Goal: Transaction & Acquisition: Purchase product/service

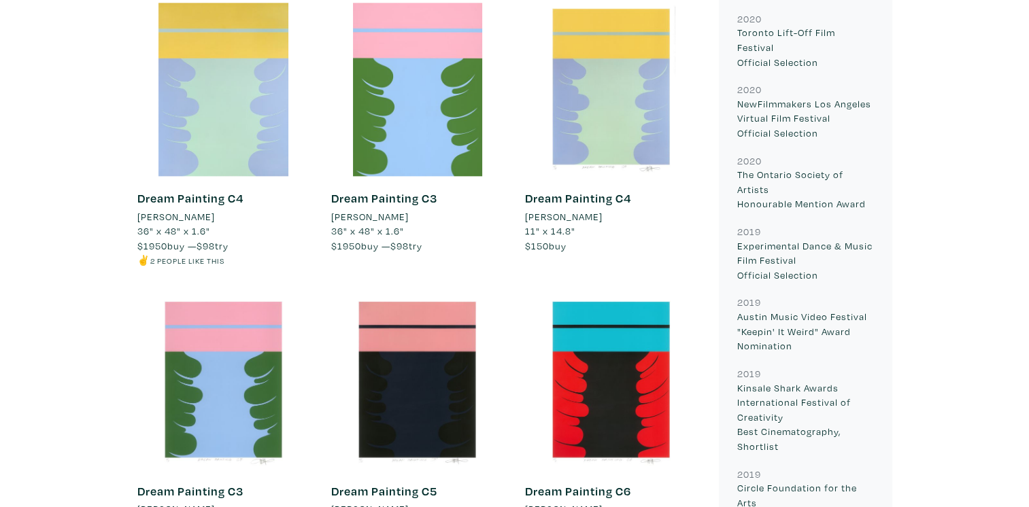
scroll to position [7143, 0]
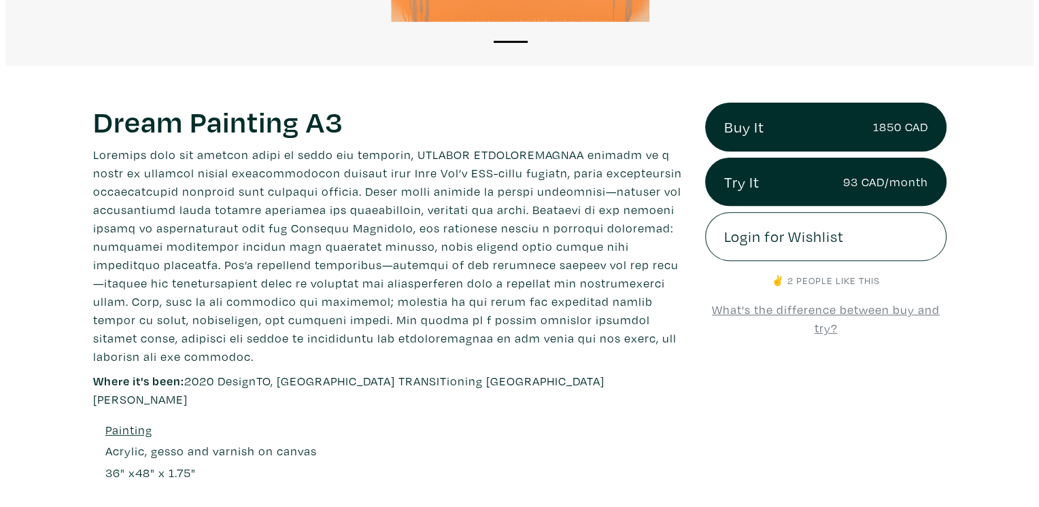
scroll to position [453, 0]
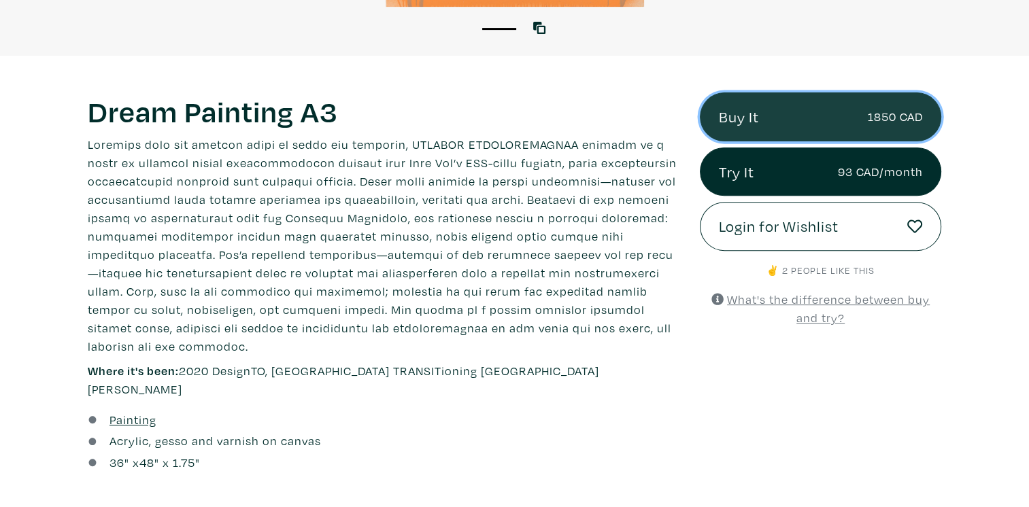
click at [820, 106] on link "Buy It 1850 CAD" at bounding box center [821, 117] width 242 height 49
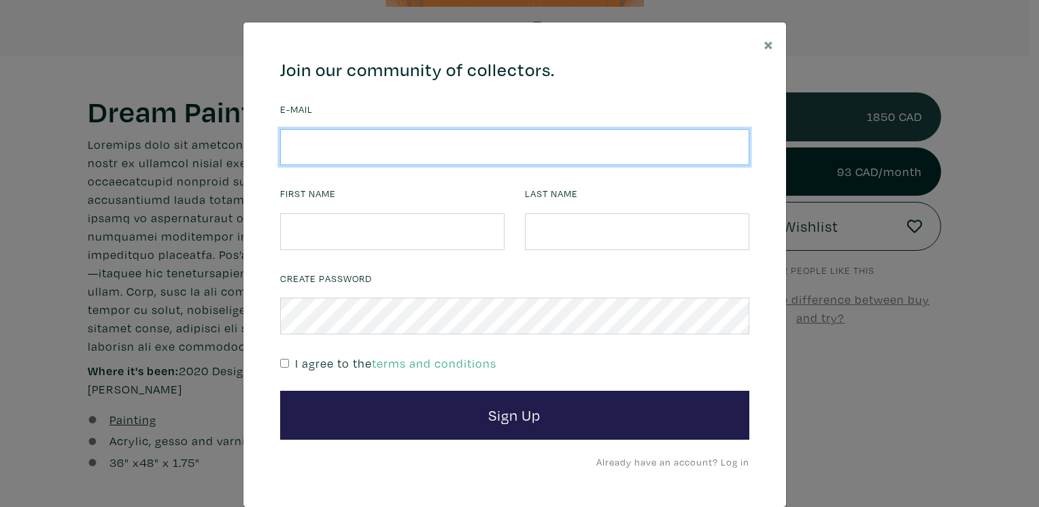
type input "toni@masonstudio.com"
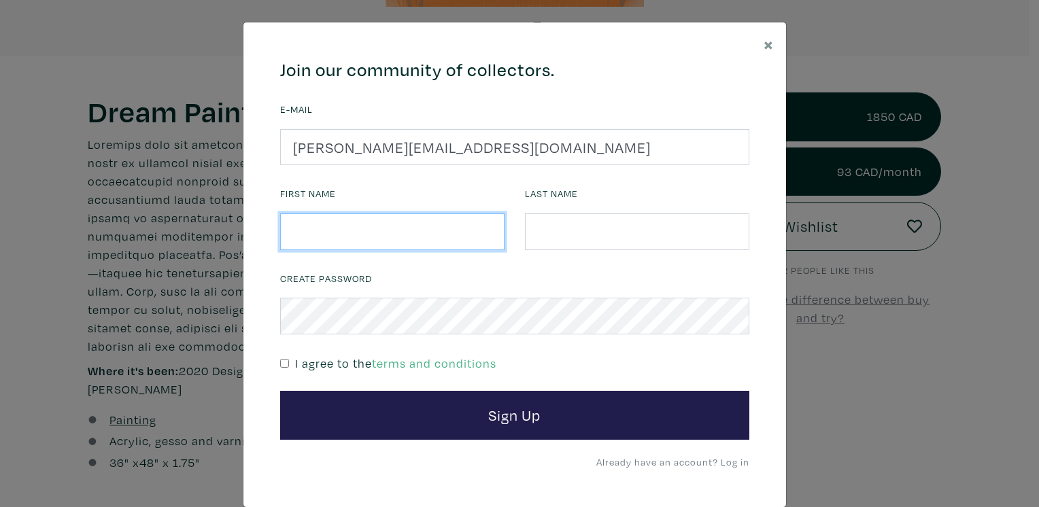
click at [347, 233] on input "text" at bounding box center [392, 232] width 224 height 37
type input "Toni"
type input "Akam"
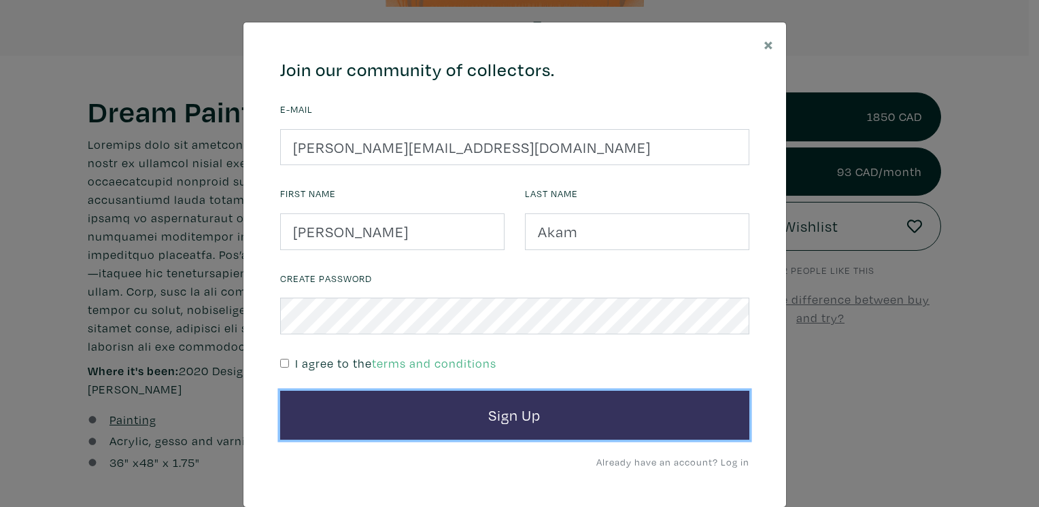
click at [426, 413] on button "Sign Up" at bounding box center [514, 415] width 469 height 49
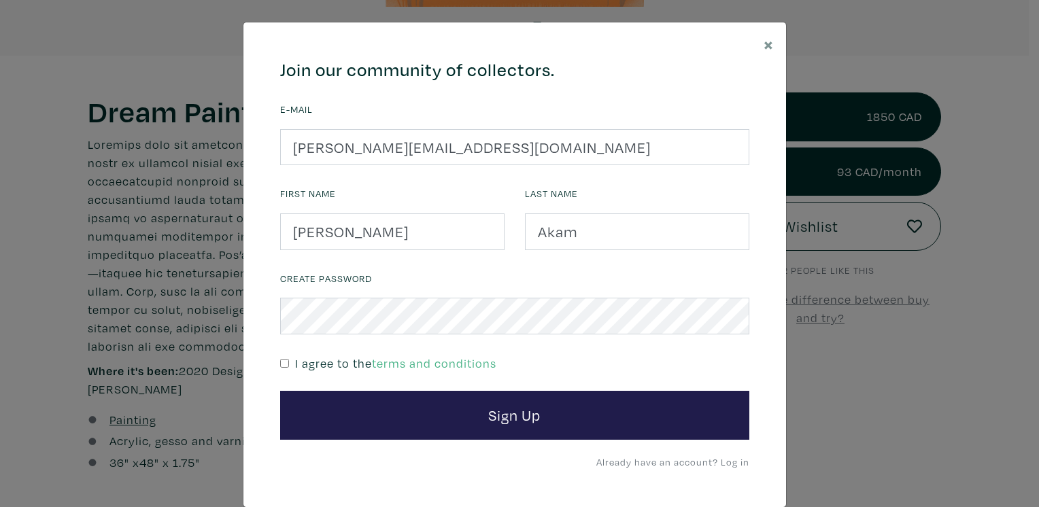
click at [280, 365] on input "checkbox" at bounding box center [284, 363] width 9 height 9
checkbox input "true"
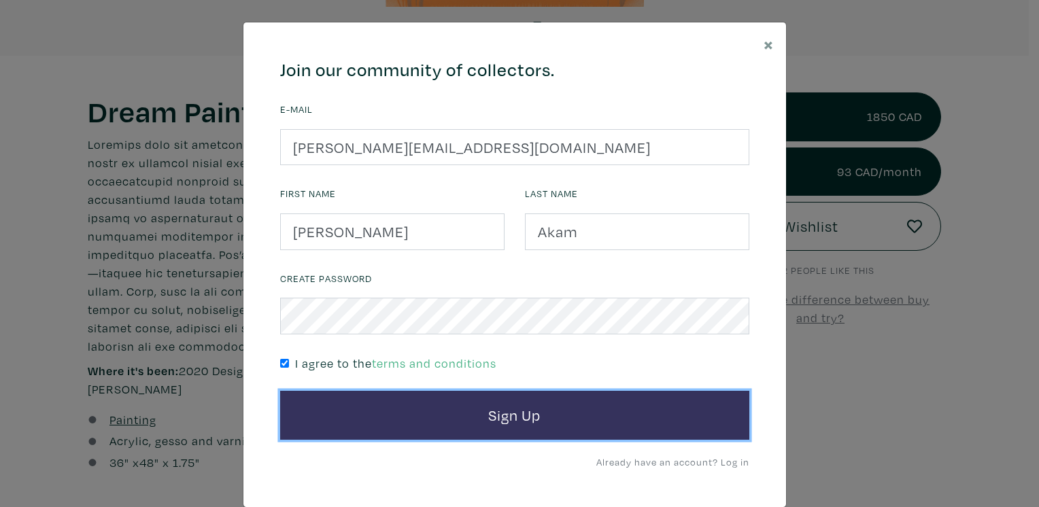
click at [322, 401] on button "Sign Up" at bounding box center [514, 415] width 469 height 49
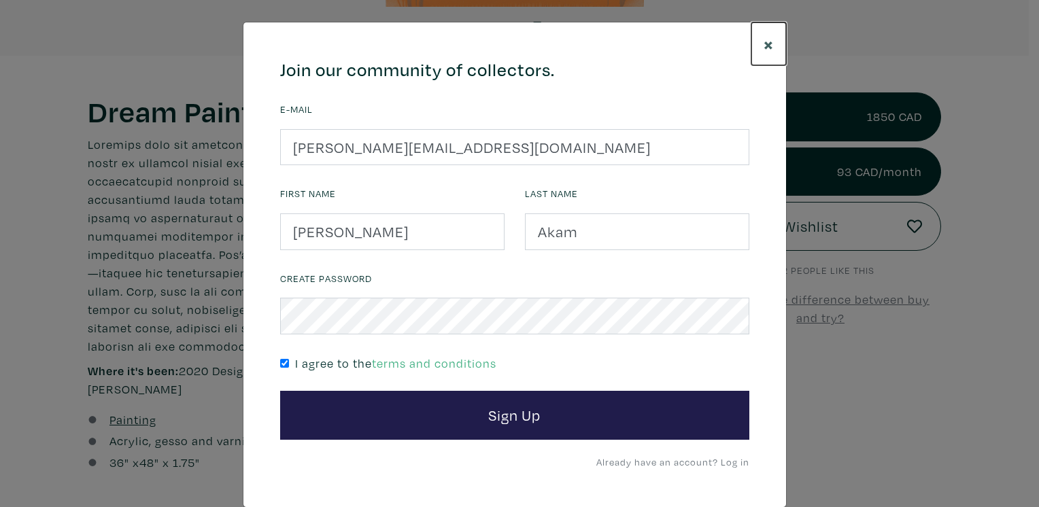
click at [764, 50] on span "×" at bounding box center [769, 44] width 10 height 24
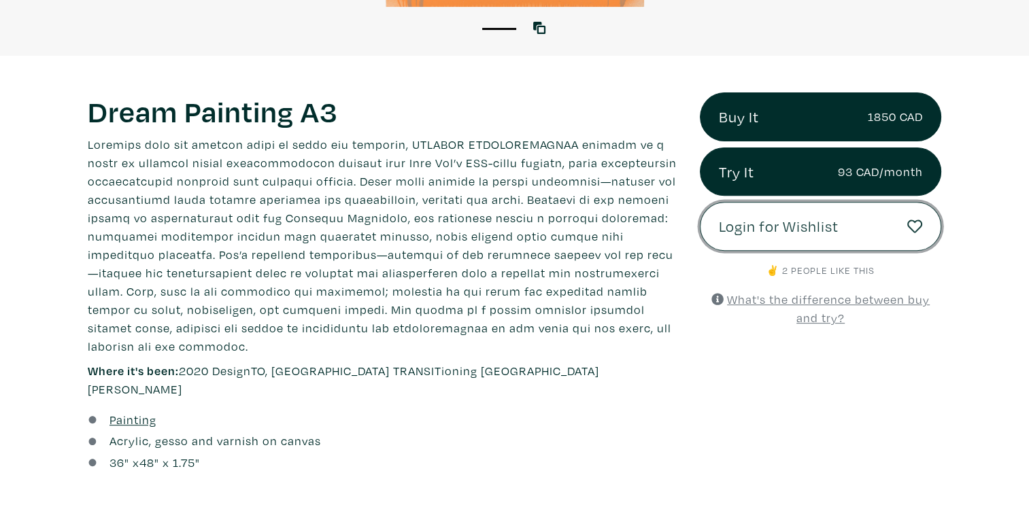
click at [763, 230] on span "Login for Wishlist" at bounding box center [779, 226] width 120 height 23
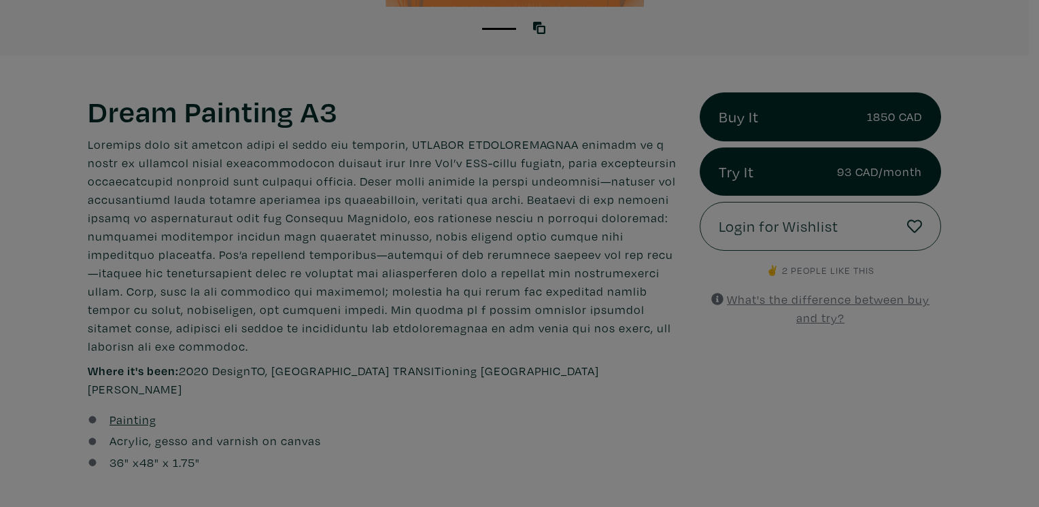
type input "toni@masonstudio.com"
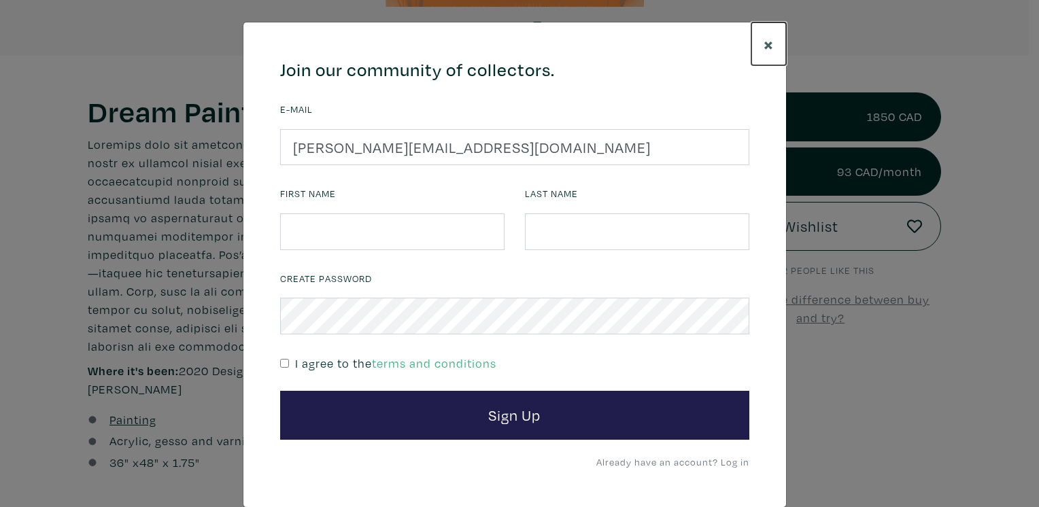
click at [769, 37] on button "×" at bounding box center [769, 43] width 35 height 43
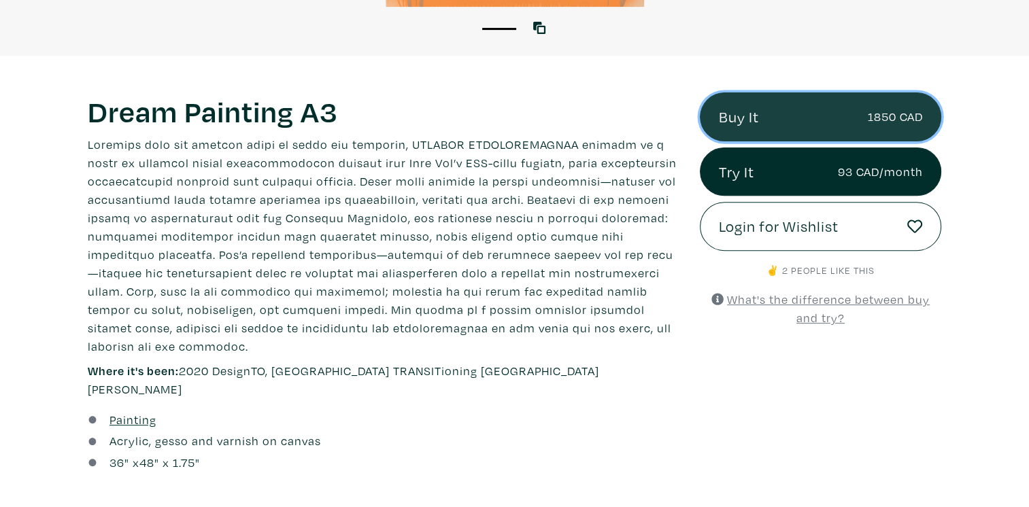
click at [793, 107] on link "Buy It 1850 CAD" at bounding box center [821, 117] width 242 height 49
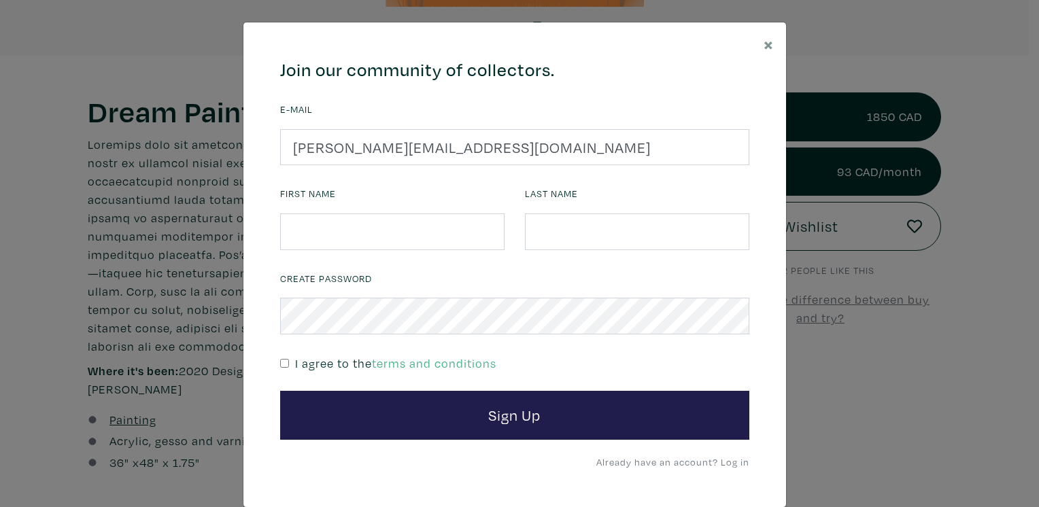
click at [731, 461] on link "Already have an account? Log in" at bounding box center [673, 462] width 153 height 13
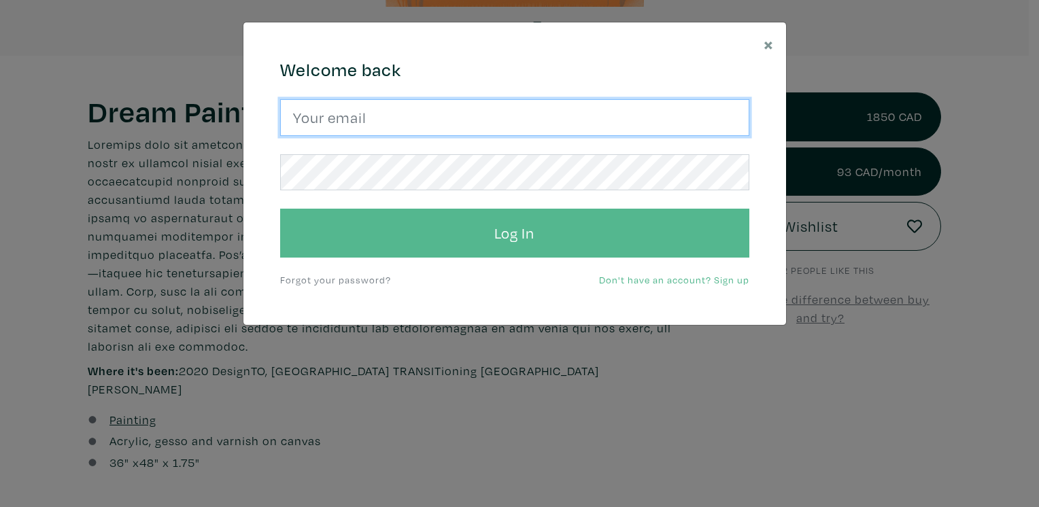
type input "toni@masonstudio.com"
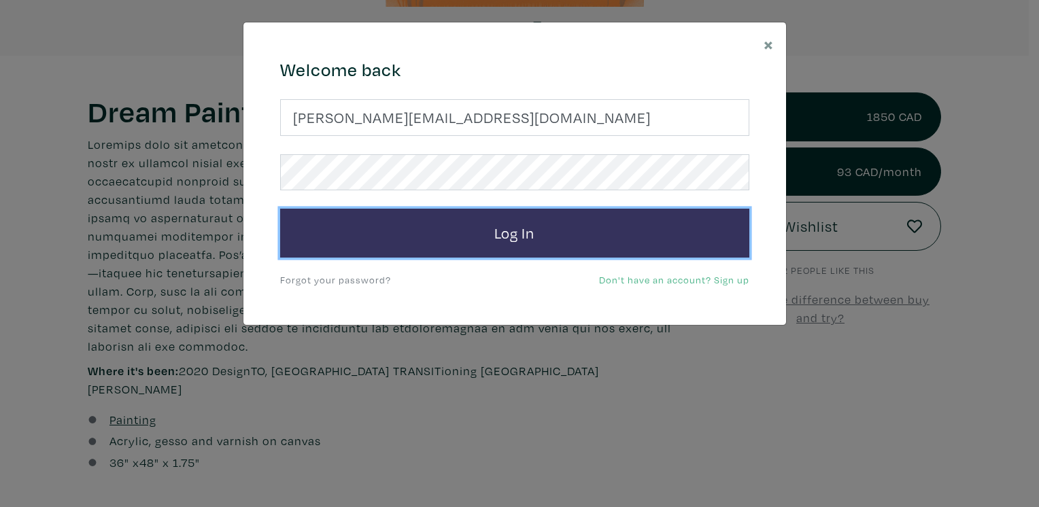
click at [376, 212] on button "Log In" at bounding box center [514, 233] width 469 height 49
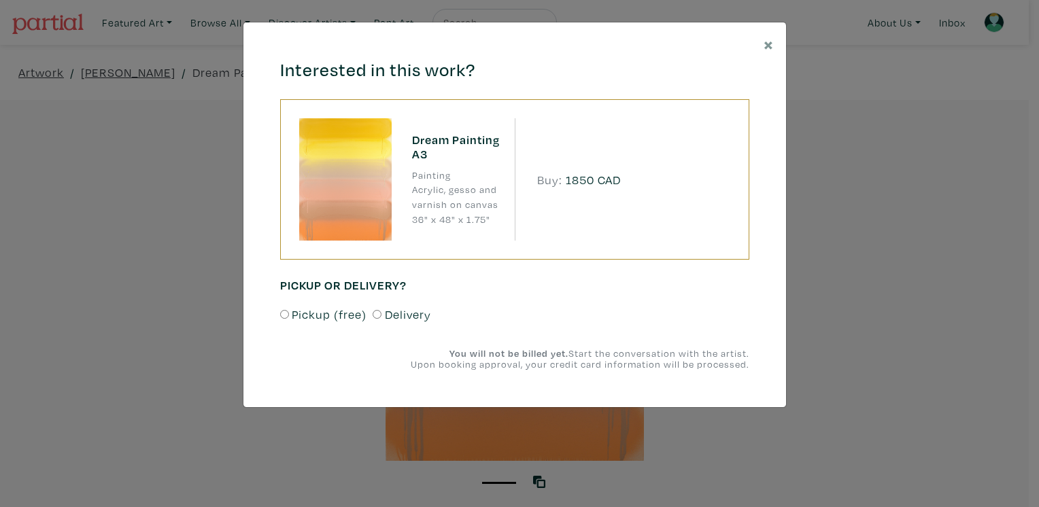
click at [287, 313] on input "Pickup (free)" at bounding box center [284, 314] width 9 height 9
radio input "true"
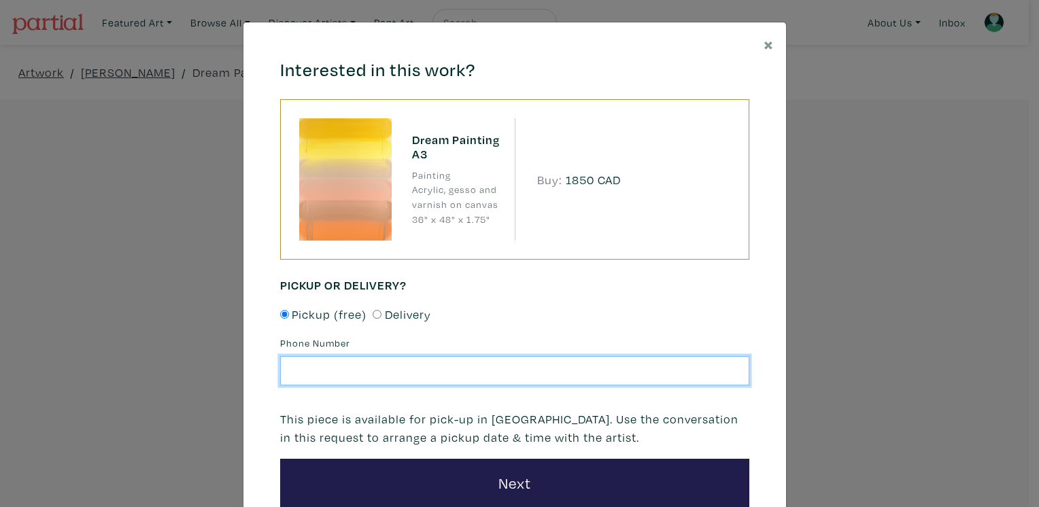
click at [299, 361] on input "text" at bounding box center [514, 370] width 469 height 29
type input "6472828664"
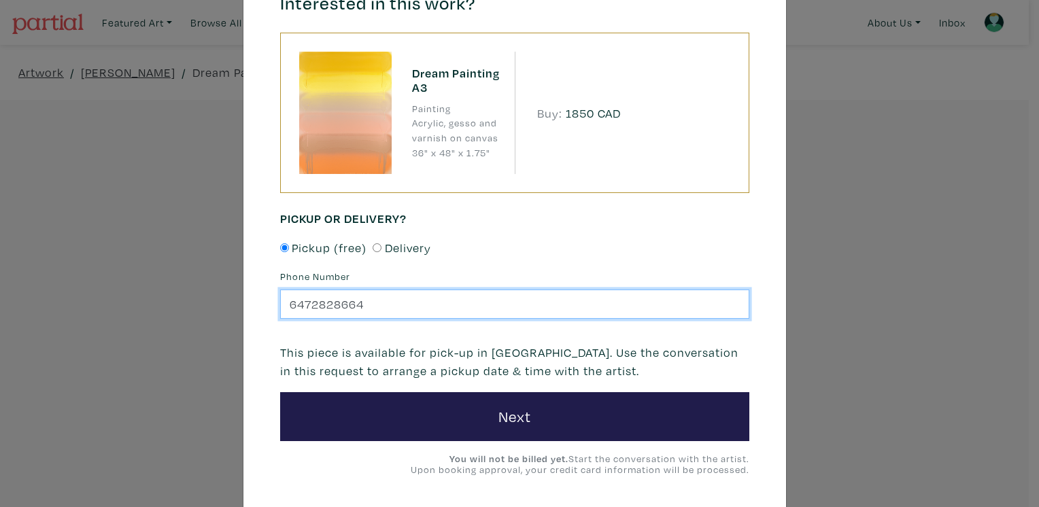
scroll to position [93, 0]
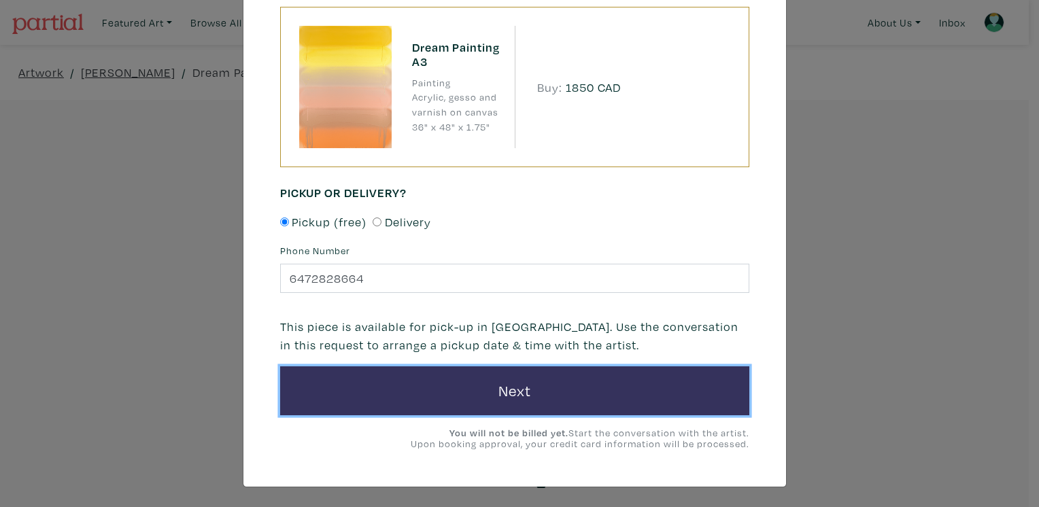
click at [572, 385] on button "Next" at bounding box center [514, 391] width 469 height 49
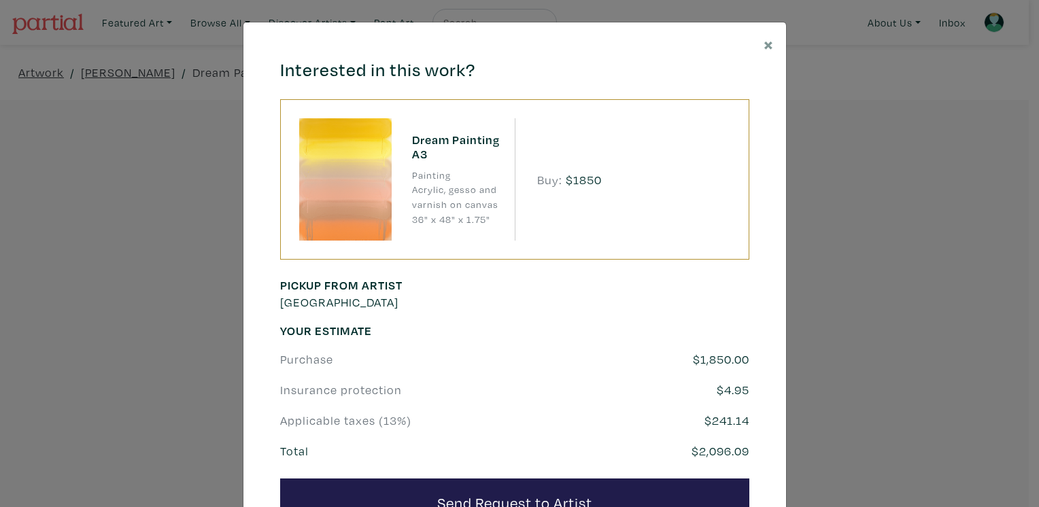
scroll to position [113, 0]
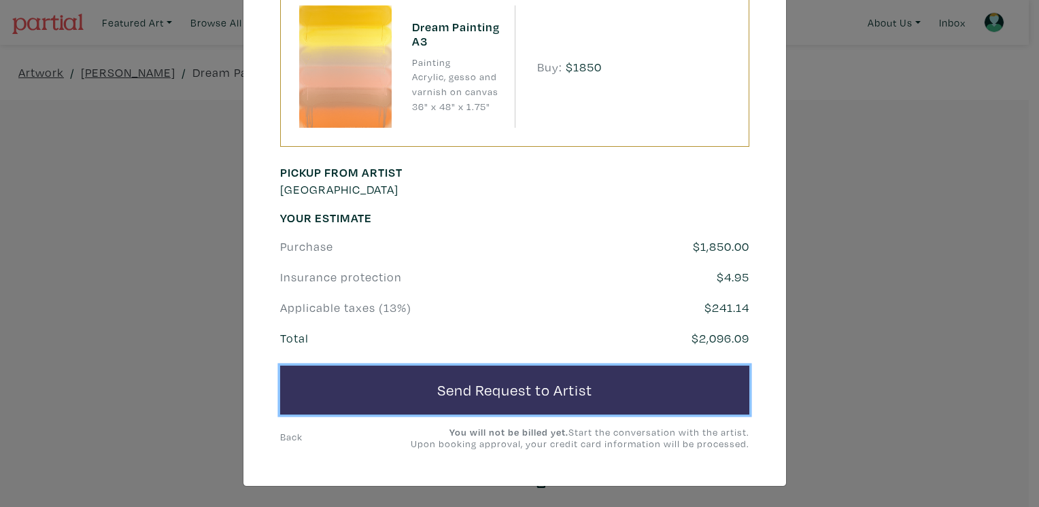
click at [571, 393] on button "Send Request to Artist" at bounding box center [514, 390] width 469 height 49
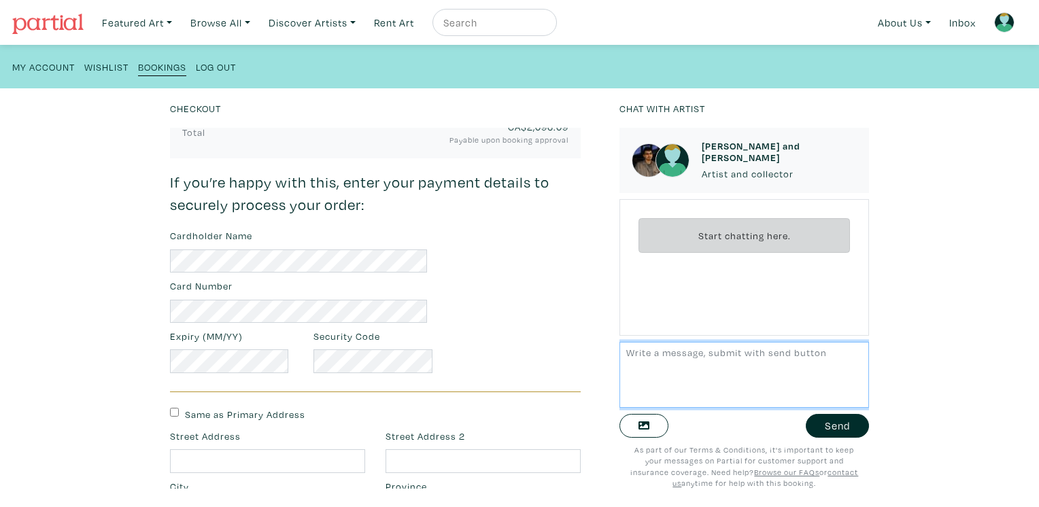
scroll to position [340, 0]
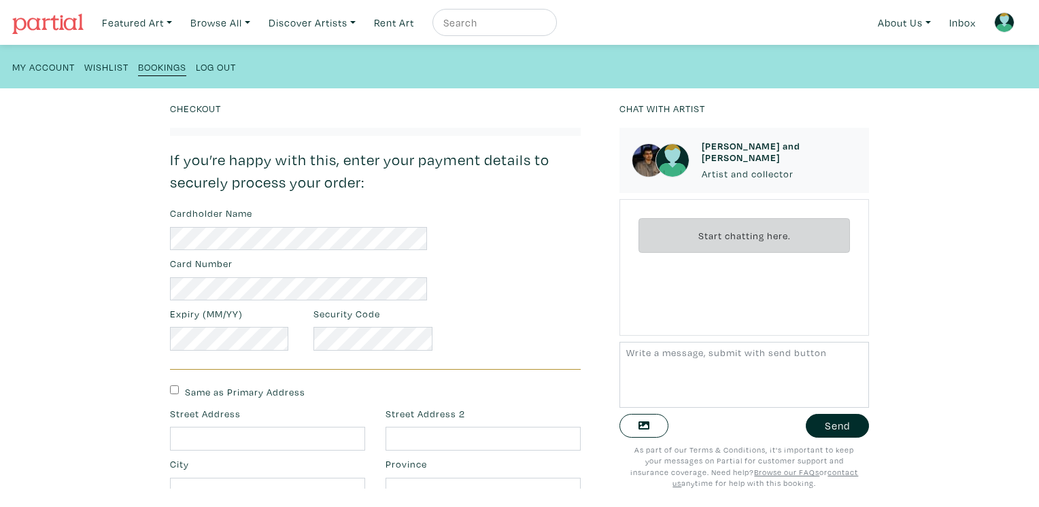
click at [207, 424] on div "Street Address" at bounding box center [268, 429] width 216 height 44
click at [207, 431] on input "text" at bounding box center [267, 439] width 195 height 24
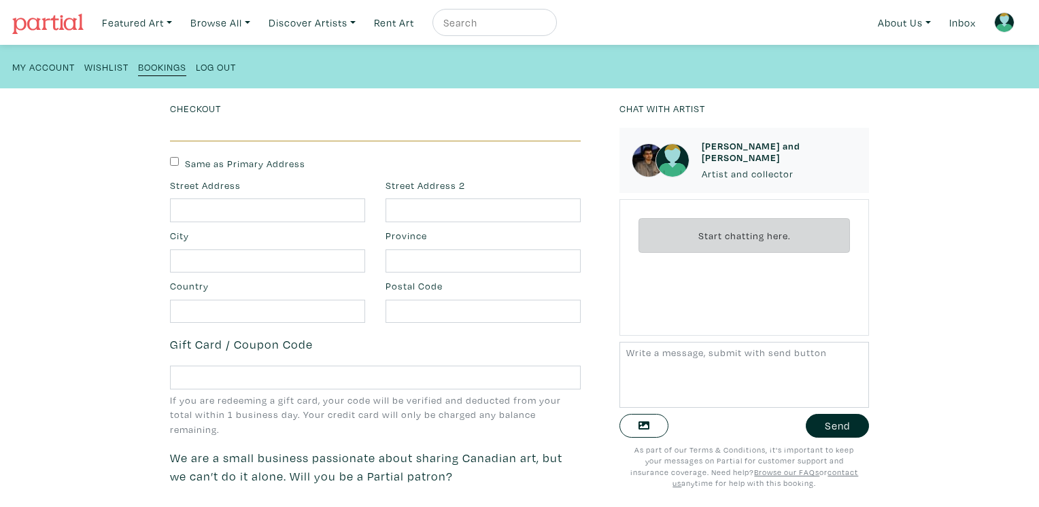
scroll to position [680, 0]
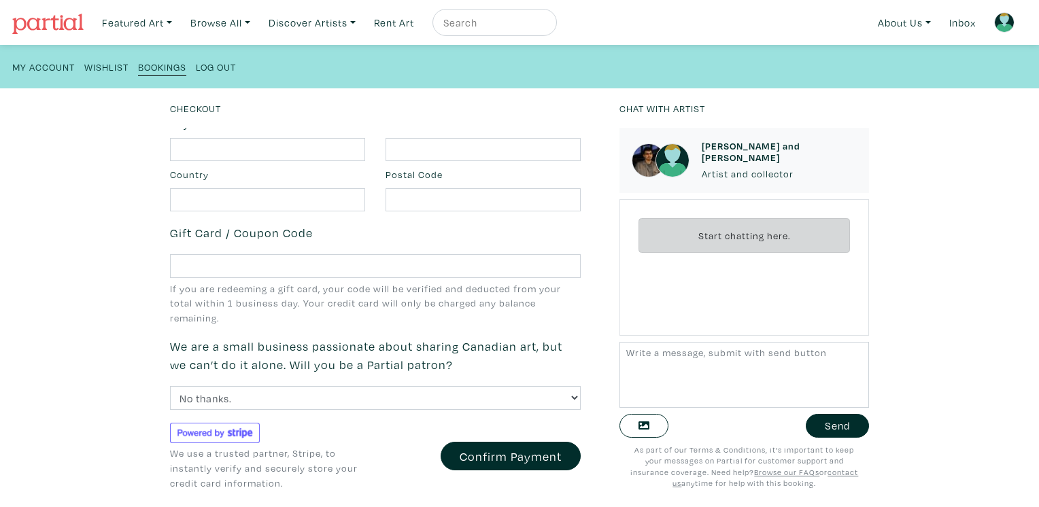
click at [660, 278] on div "Start chatting here." at bounding box center [745, 267] width 250 height 137
click at [680, 222] on div "Start chatting here." at bounding box center [745, 235] width 212 height 35
click at [687, 363] on textarea at bounding box center [745, 375] width 250 height 66
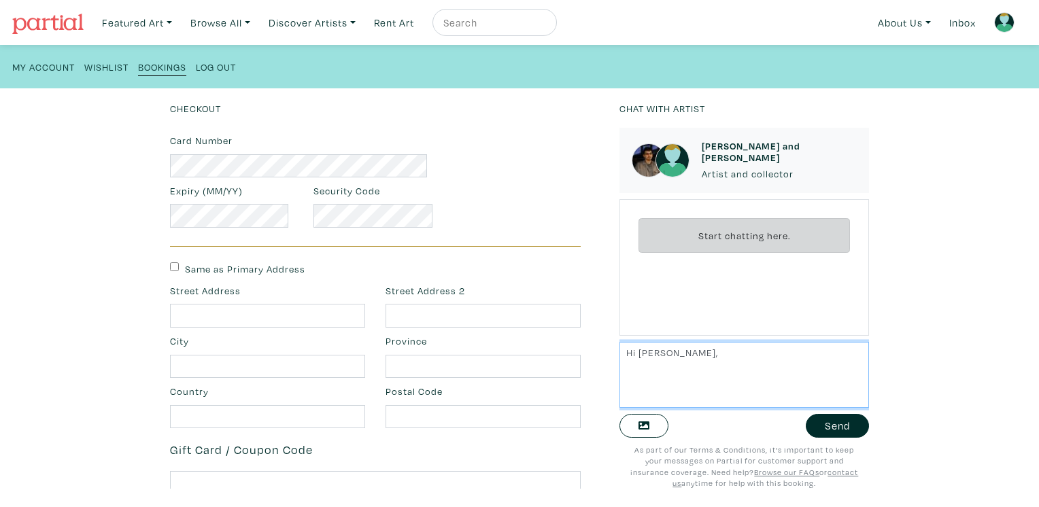
scroll to position [450, 0]
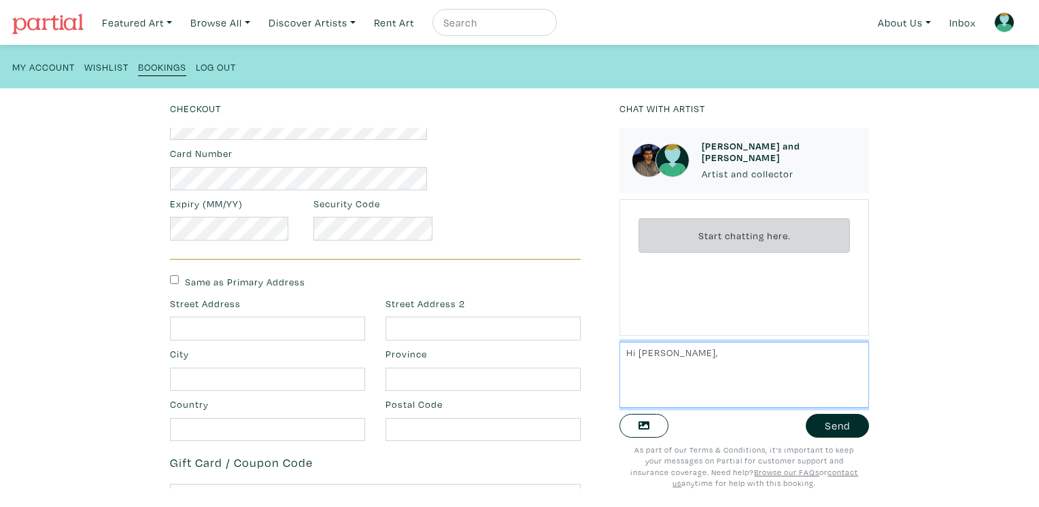
type textarea "Hi [PERSON_NAME],"
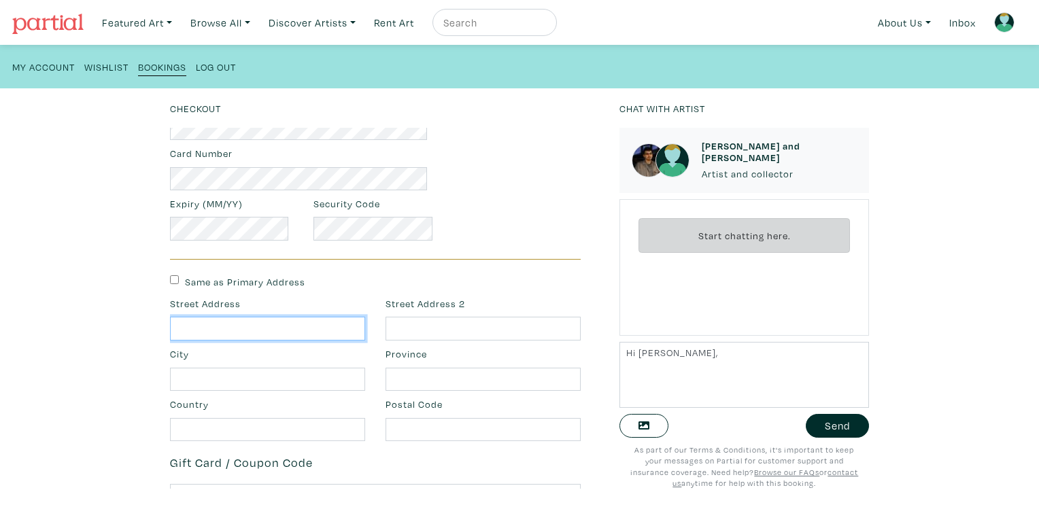
click at [301, 338] on input "text" at bounding box center [267, 329] width 195 height 24
type input "[STREET_ADDRESS]"
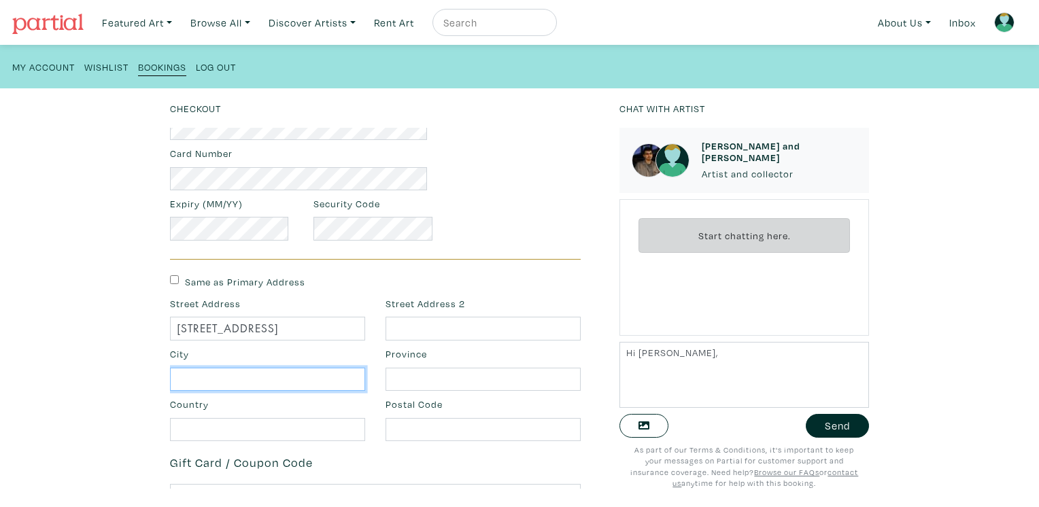
type input "[GEOGRAPHIC_DATA]"
type input "Use Another Payment Method"
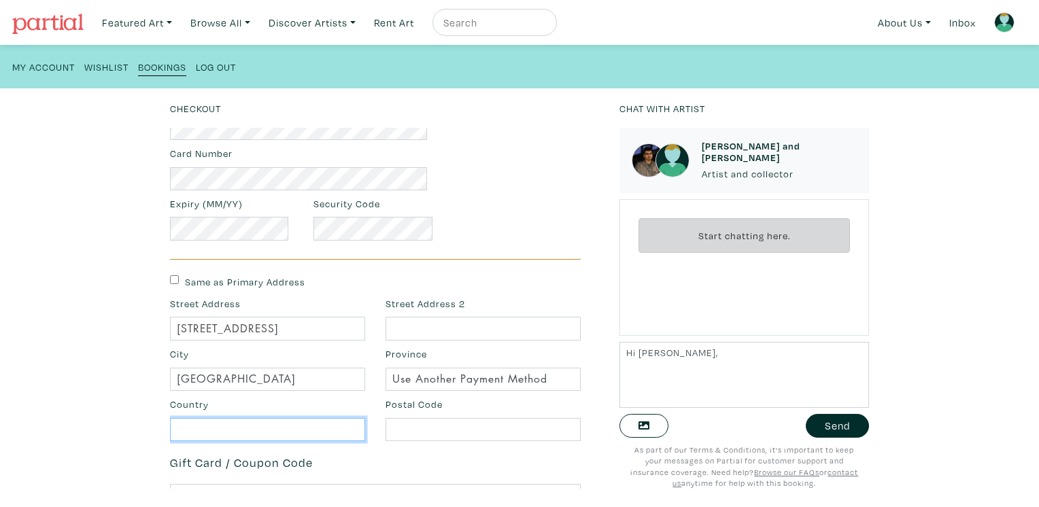
type input "[GEOGRAPHIC_DATA]"
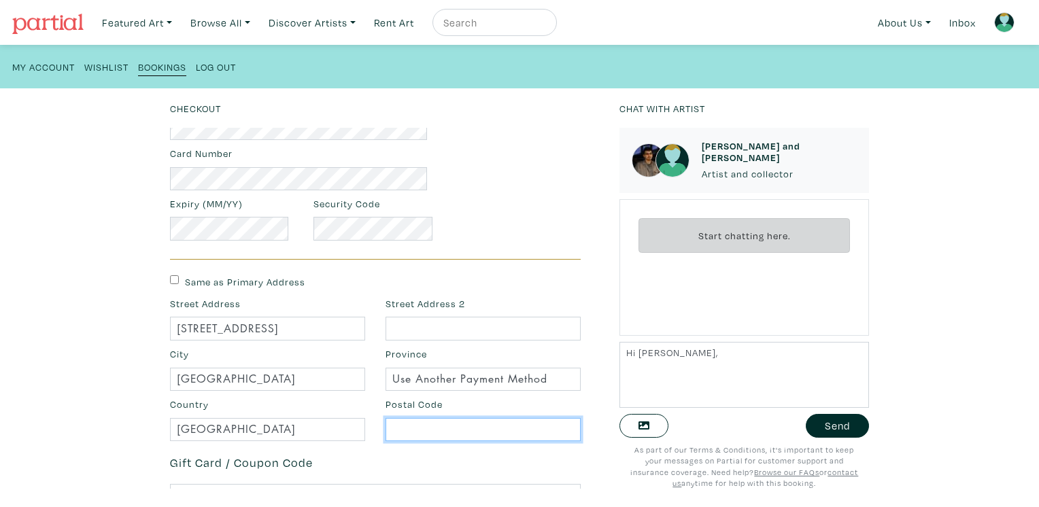
type input "M6N 1A5"
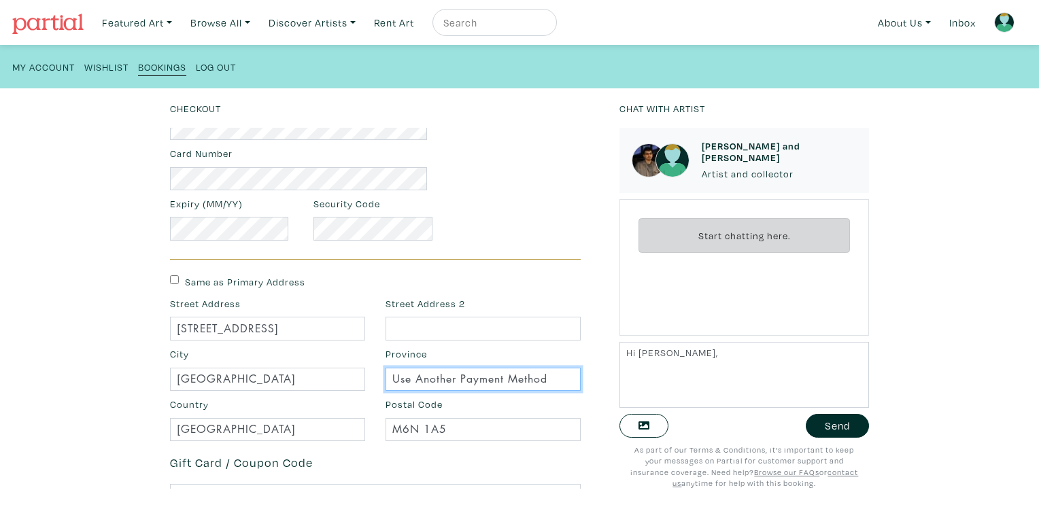
click at [544, 371] on input "Use Another Payment Method" at bounding box center [483, 380] width 195 height 24
drag, startPoint x: 556, startPoint y: 380, endPoint x: 357, endPoint y: 395, distance: 199.2
click at [357, 395] on form "Cardholder Name Card Number Expiry (MM/YY) Security Code Same as Primary Addres…" at bounding box center [376, 408] width 432 height 624
type input "ON"
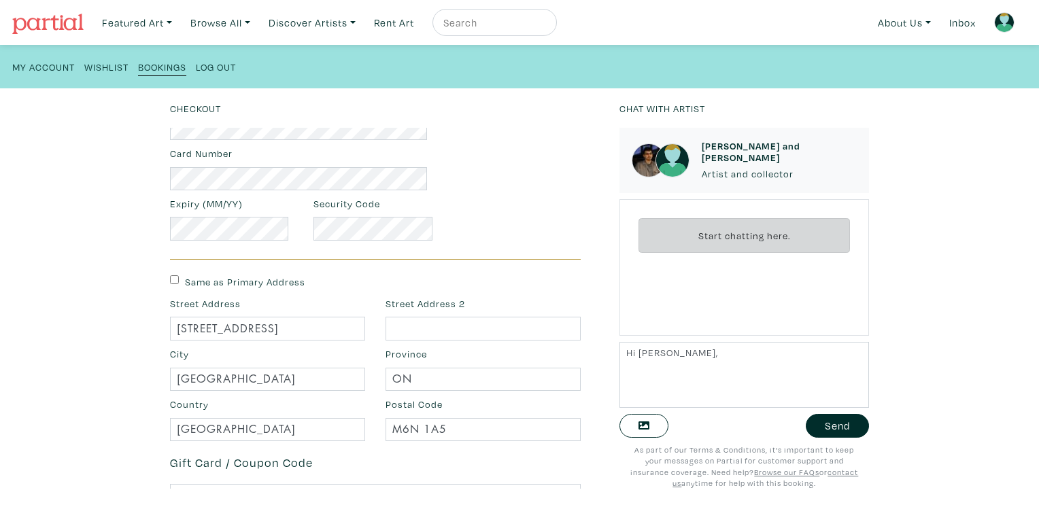
click at [286, 454] on p "Gift Card / Coupon Code" at bounding box center [376, 463] width 412 height 18
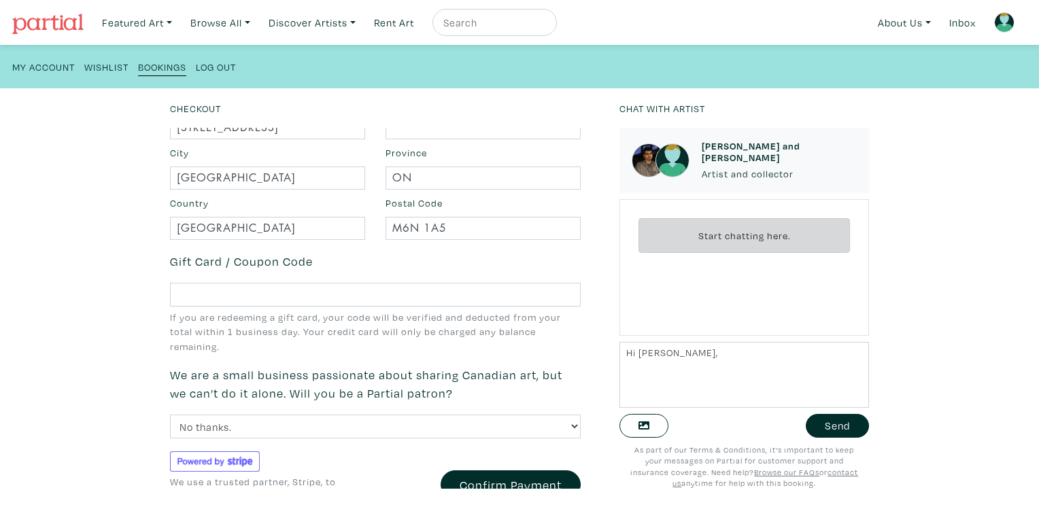
scroll to position [678, 0]
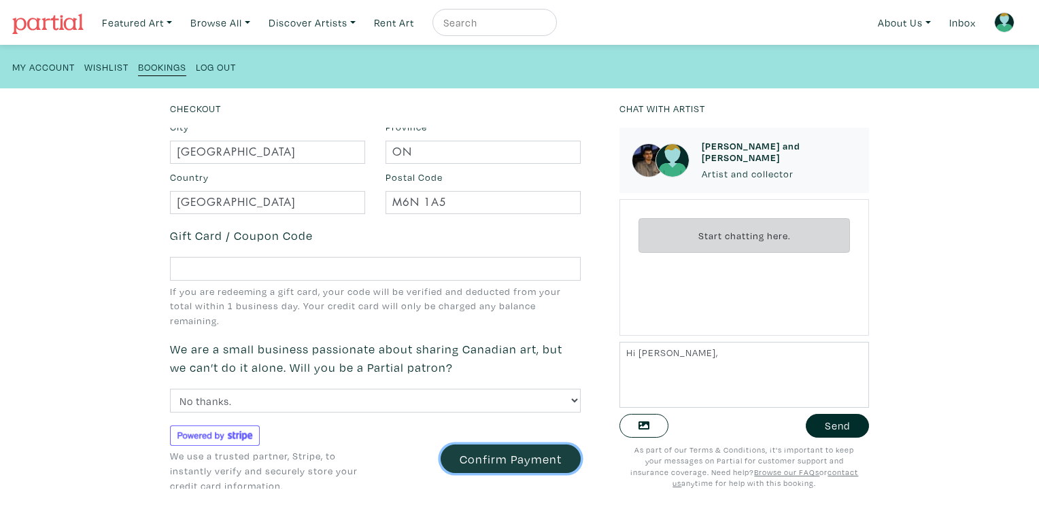
click at [482, 453] on button "Confirm Payment" at bounding box center [511, 459] width 140 height 29
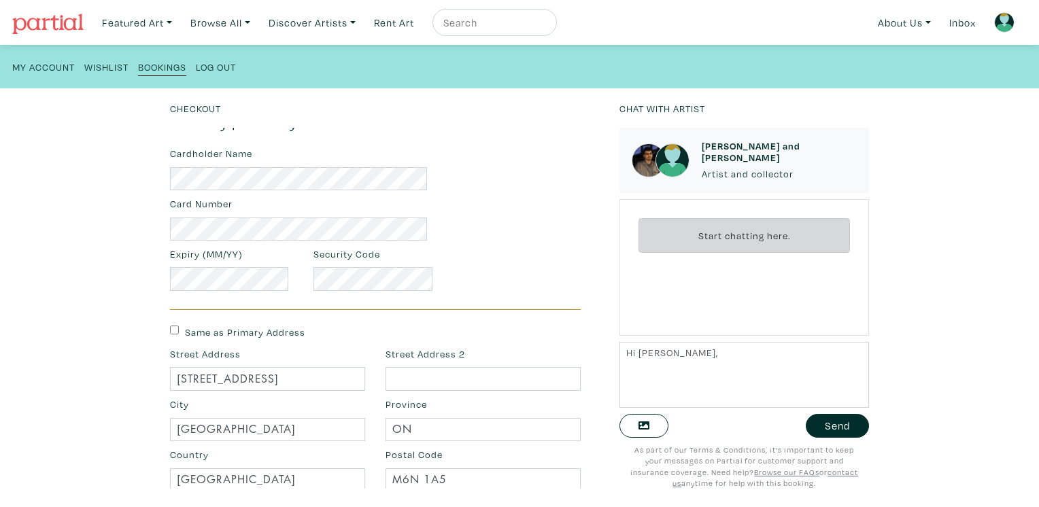
scroll to position [110, 0]
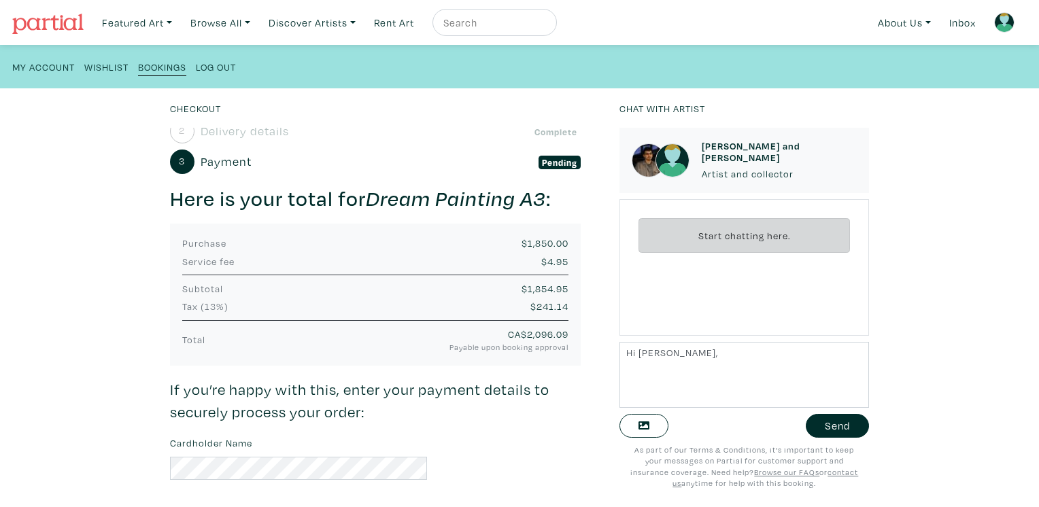
click at [539, 167] on span "Pending" at bounding box center [560, 163] width 43 height 14
click at [546, 162] on span "Pending" at bounding box center [560, 163] width 43 height 14
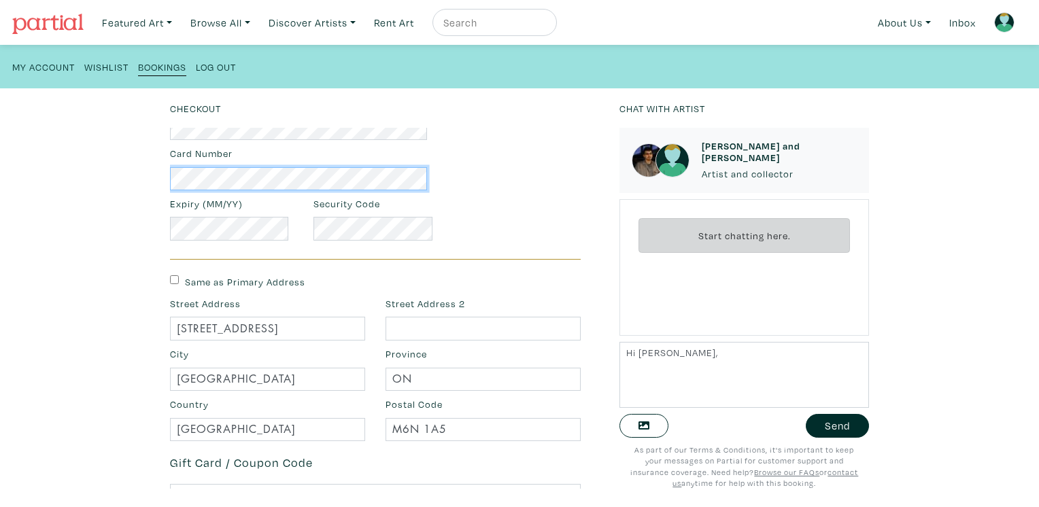
scroll to position [337, 0]
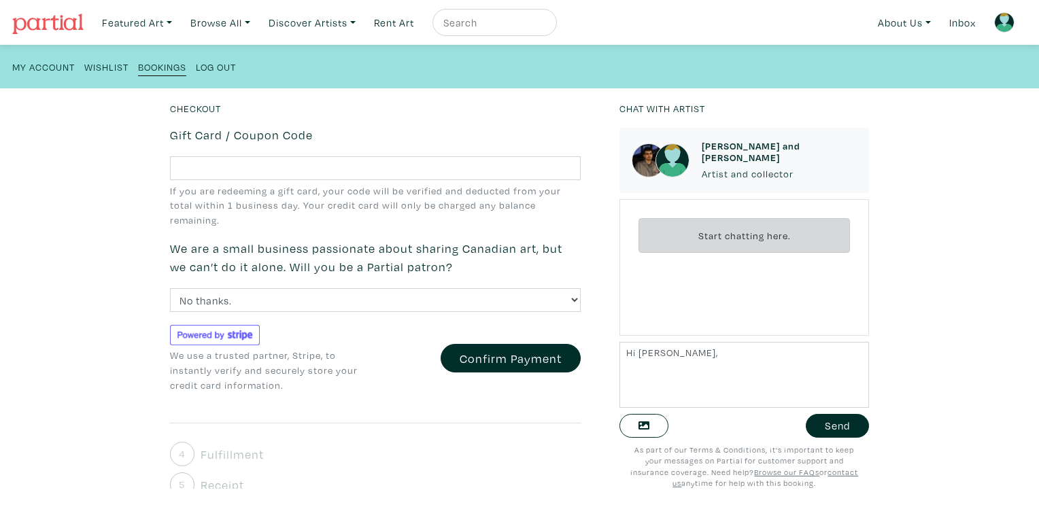
scroll to position [790, 0]
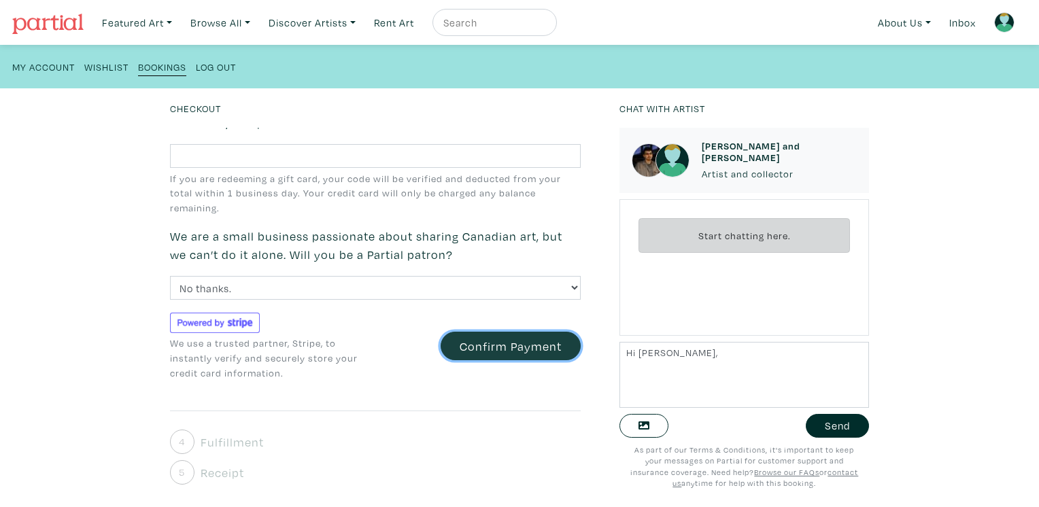
click at [514, 341] on button "Confirm Payment" at bounding box center [511, 346] width 140 height 29
click at [866, 120] on div "Chat with artist [PERSON_NAME] and [PERSON_NAME] Artist and collector Start cha…" at bounding box center [745, 304] width 270 height 407
